Goal: Transaction & Acquisition: Subscribe to service/newsletter

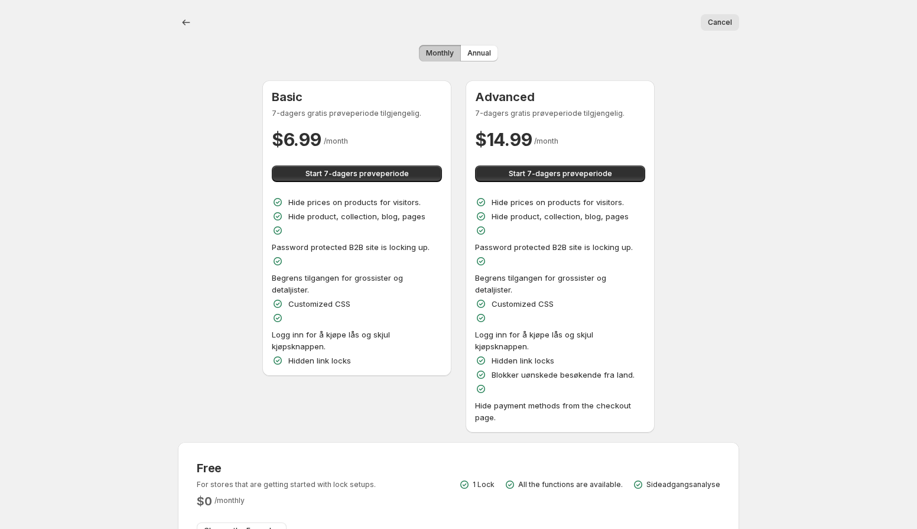
scroll to position [66, 0]
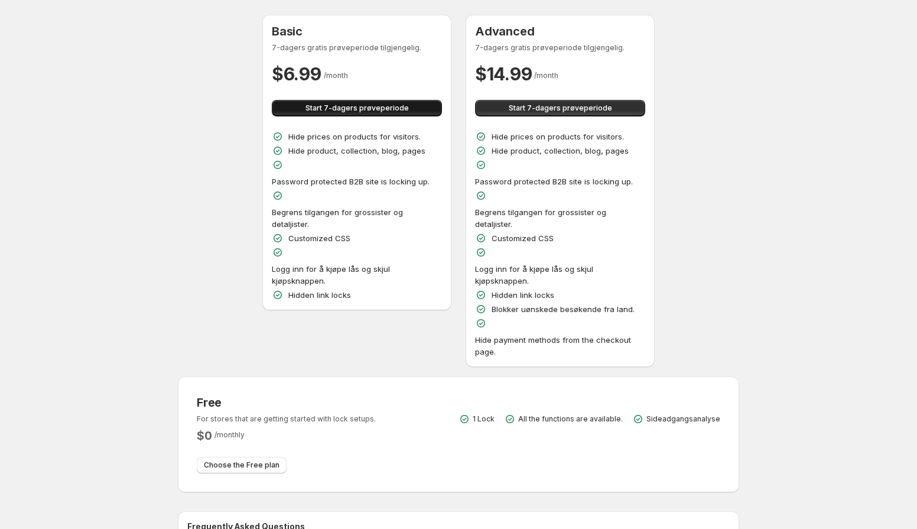
click at [410, 115] on button "Start 7-dagers prøveperiode" at bounding box center [357, 108] width 170 height 17
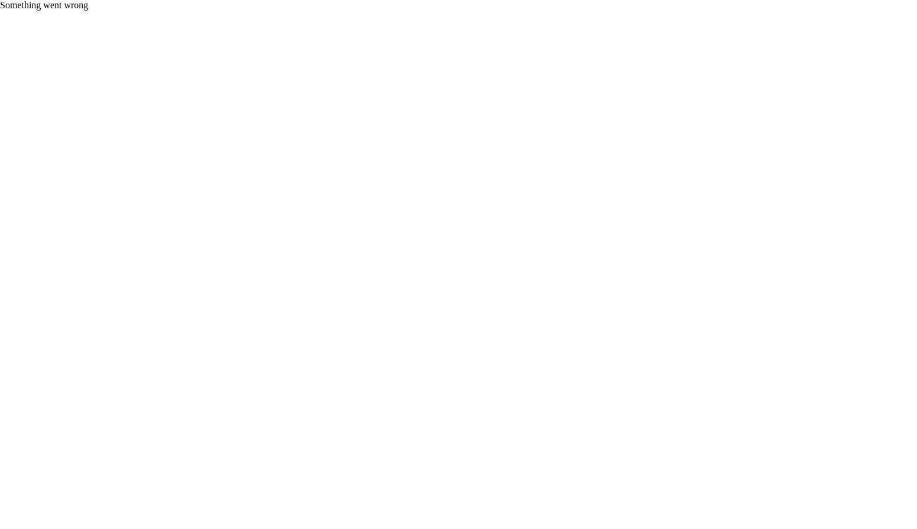
scroll to position [0, 0]
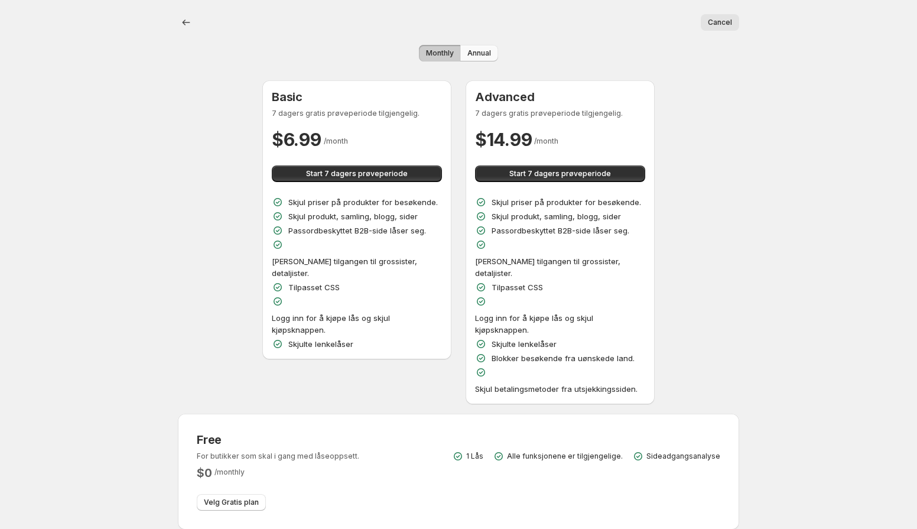
click at [480, 54] on span "Annual" at bounding box center [479, 52] width 24 height 9
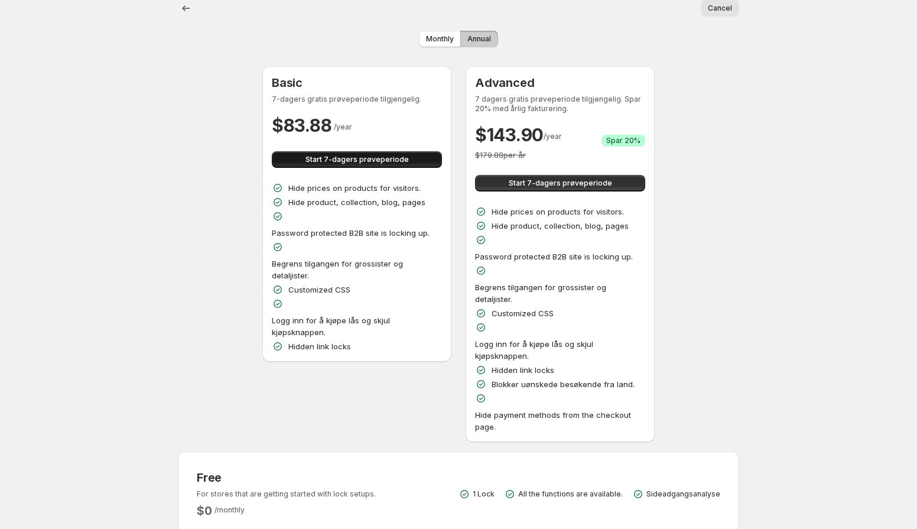
scroll to position [13, 0]
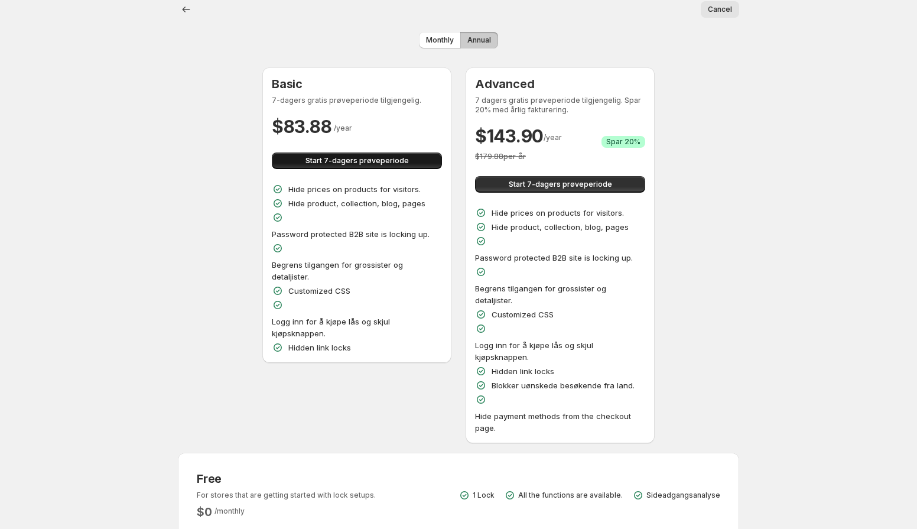
click at [376, 159] on span "Start 7-dagers prøveperiode" at bounding box center [356, 160] width 103 height 9
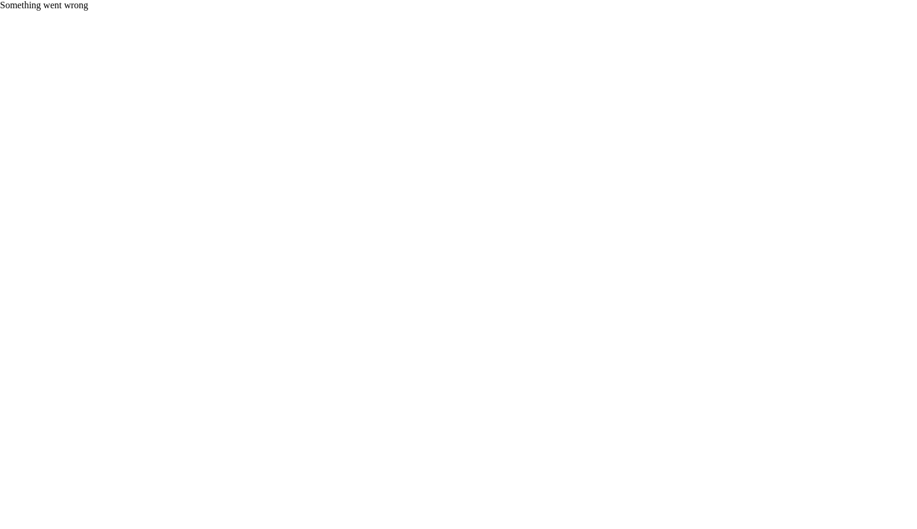
scroll to position [0, 0]
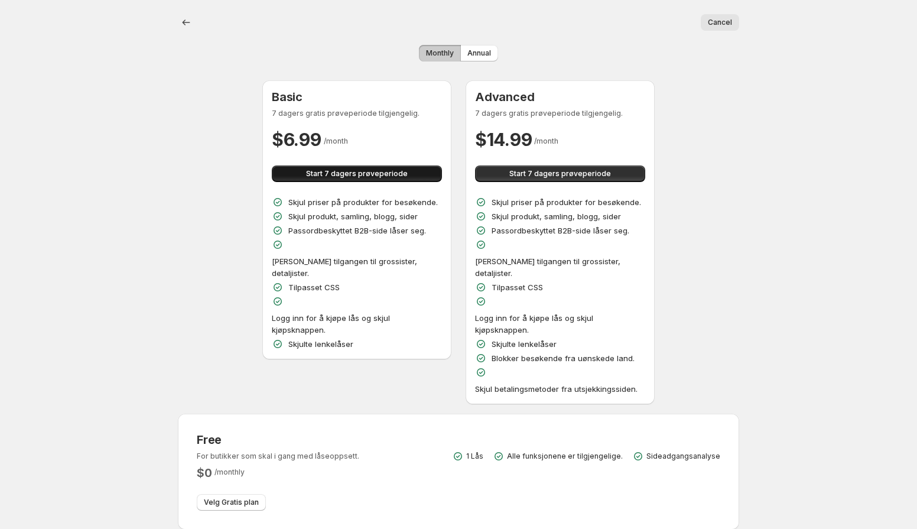
click at [349, 175] on span "Start 7 dagers prøveperiode" at bounding box center [357, 173] width 102 height 9
click at [409, 179] on button "Start 7 dagers prøveperiode" at bounding box center [357, 173] width 170 height 17
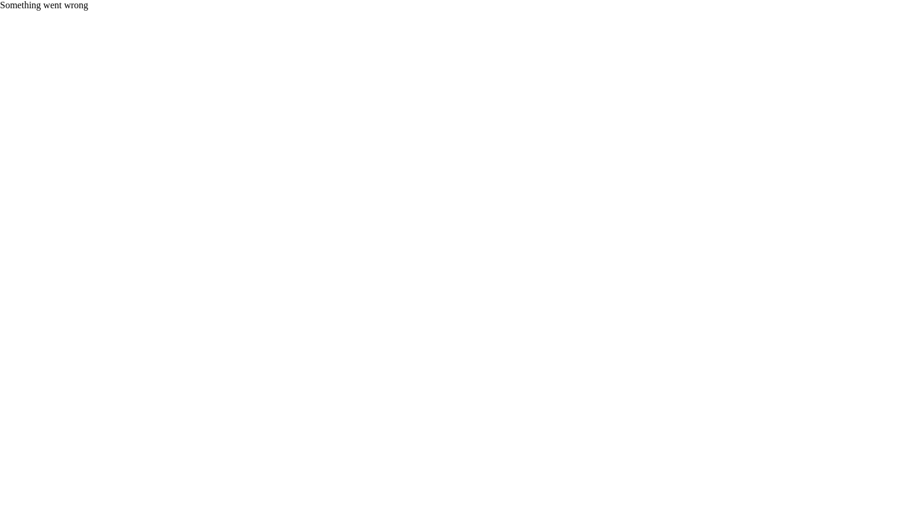
click at [739, 11] on div "Something went wrong" at bounding box center [458, 5] width 917 height 11
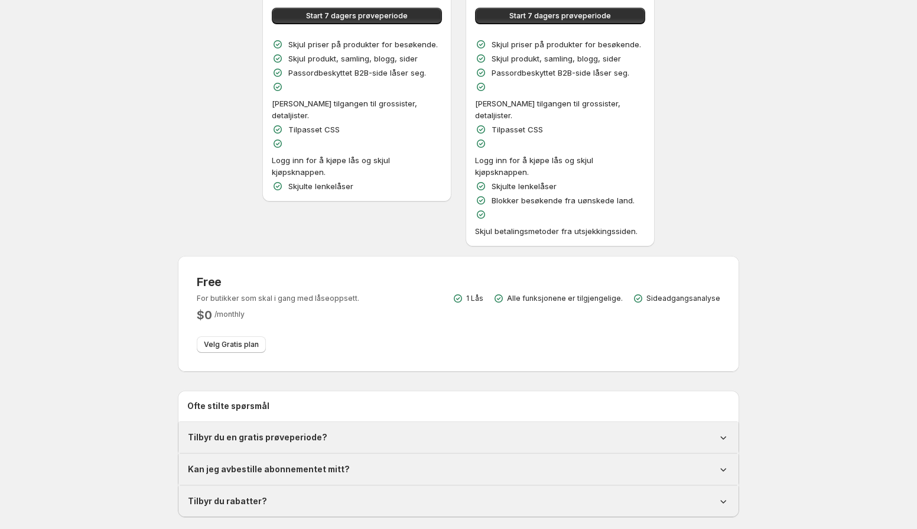
scroll to position [128, 0]
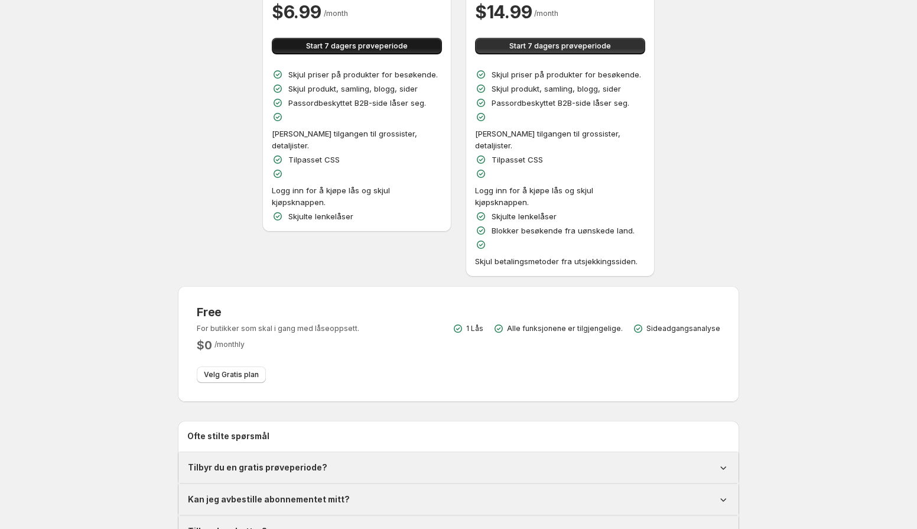
click at [415, 49] on button "Start 7 dagers prøveperiode" at bounding box center [357, 46] width 170 height 17
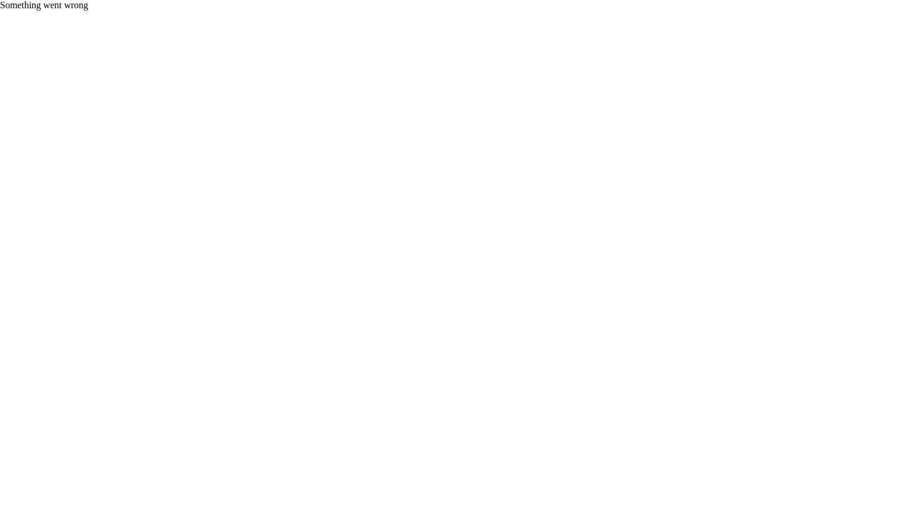
scroll to position [0, 0]
